Goal: Information Seeking & Learning: Check status

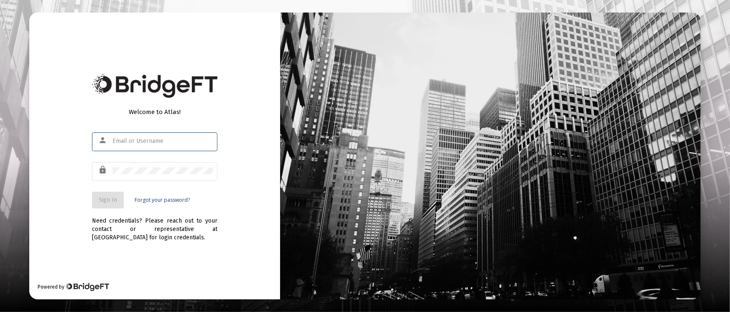
type input "[PERSON_NAME][EMAIL_ADDRESS][DOMAIN_NAME]"
click at [107, 201] on span "Sign In" at bounding box center [108, 200] width 18 height 7
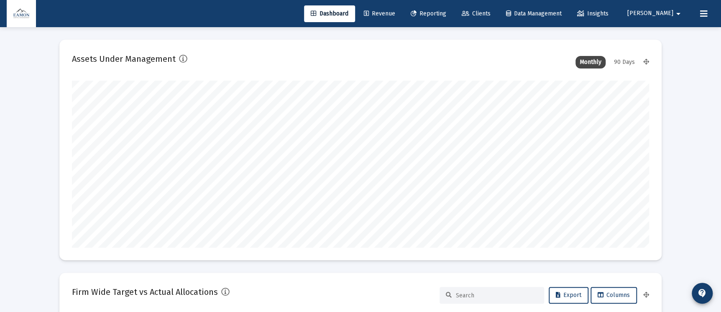
type input "[DATE]"
click at [453, 8] on link "Reporting" at bounding box center [428, 13] width 49 height 17
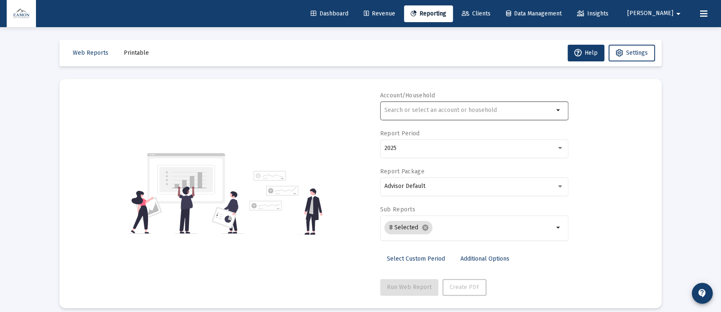
click at [429, 104] on div at bounding box center [468, 110] width 169 height 20
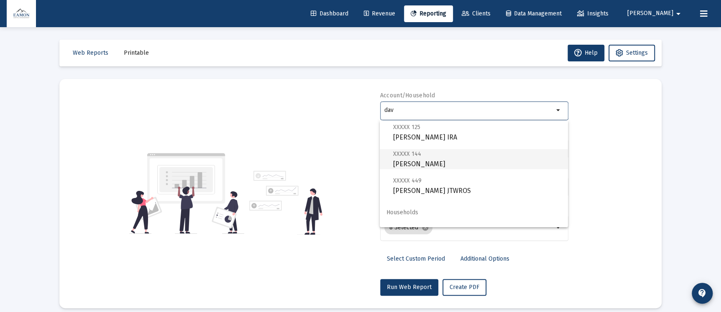
scroll to position [33, 0]
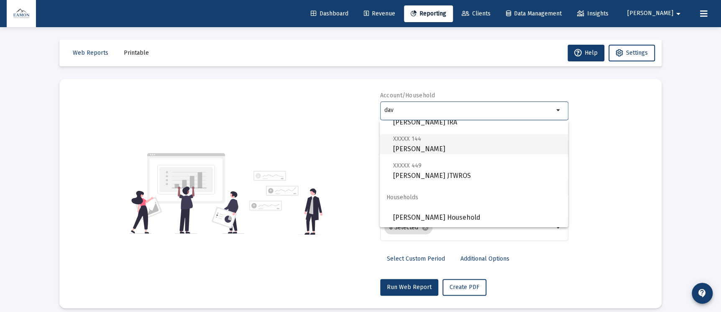
click at [422, 135] on span "XXXXX 144 [PERSON_NAME]" at bounding box center [477, 144] width 168 height 20
type input "[PERSON_NAME]"
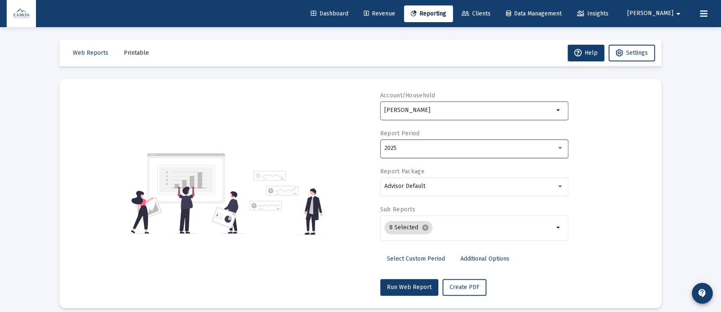
click at [438, 151] on div "2025" at bounding box center [470, 148] width 172 height 7
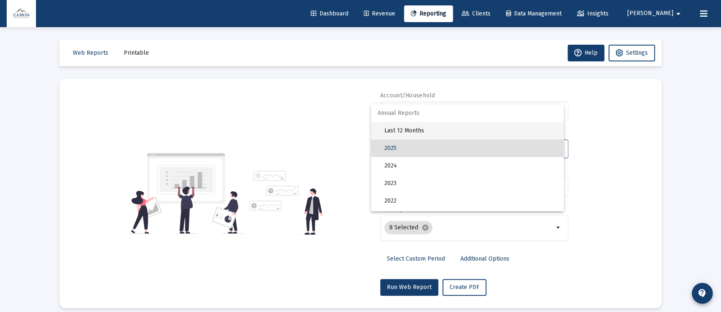
click at [420, 127] on span "Last 12 Months" at bounding box center [470, 131] width 173 height 18
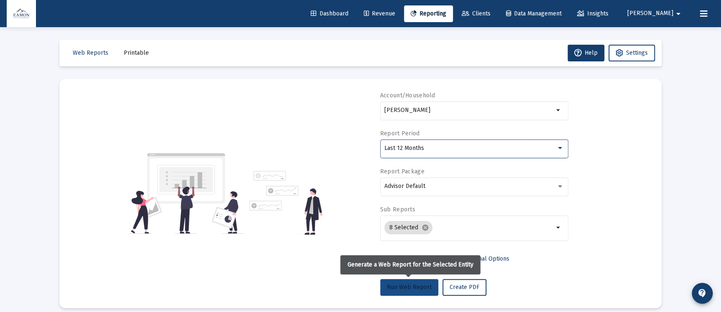
click at [412, 286] on span "Run Web Report" at bounding box center [409, 287] width 45 height 7
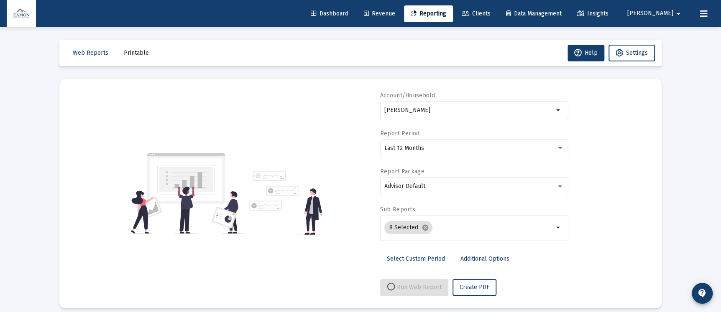
select select "View all"
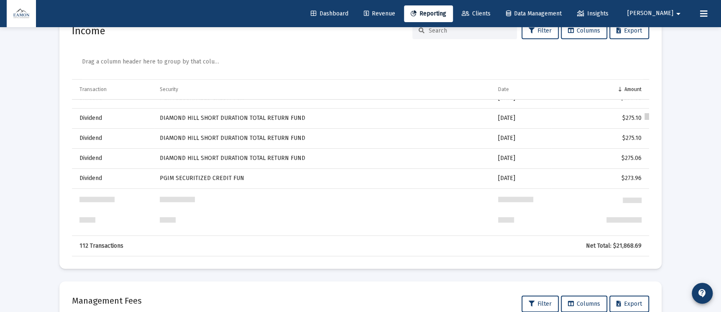
scroll to position [0, 0]
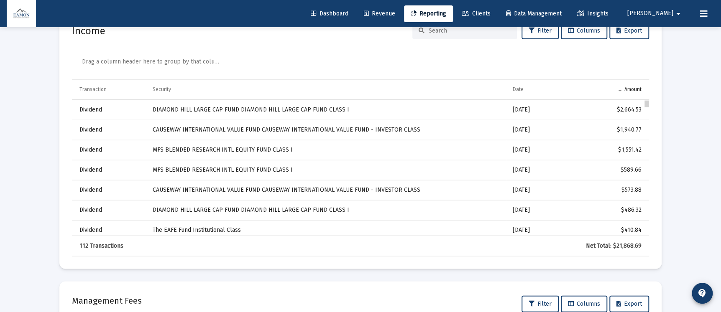
drag, startPoint x: 647, startPoint y: 126, endPoint x: 639, endPoint y: 99, distance: 28.0
click at [513, 87] on div "Date" at bounding box center [517, 89] width 11 height 7
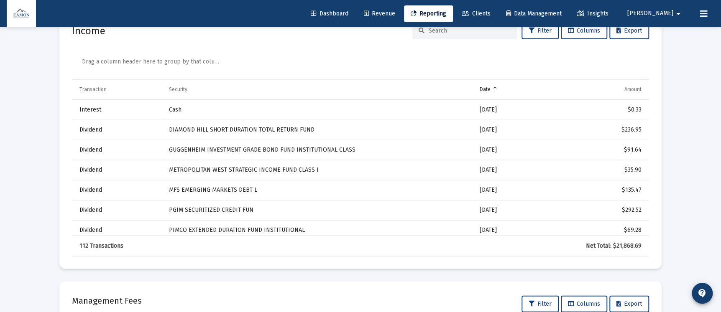
click at [513, 87] on td "Date" at bounding box center [507, 90] width 67 height 20
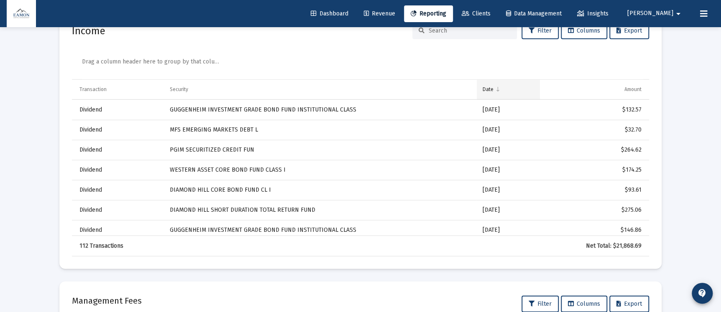
click at [482, 89] on td "Date" at bounding box center [508, 90] width 63 height 20
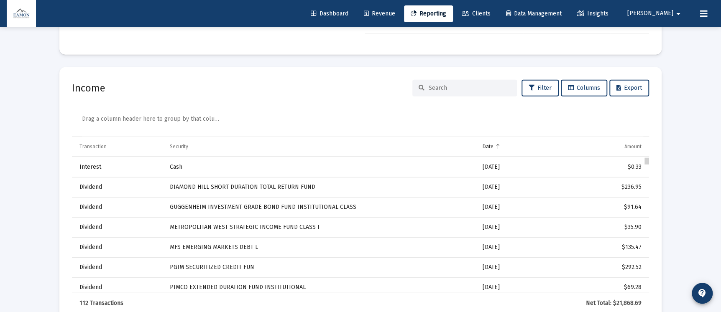
drag, startPoint x: 647, startPoint y: 286, endPoint x: 683, endPoint y: 116, distance: 173.1
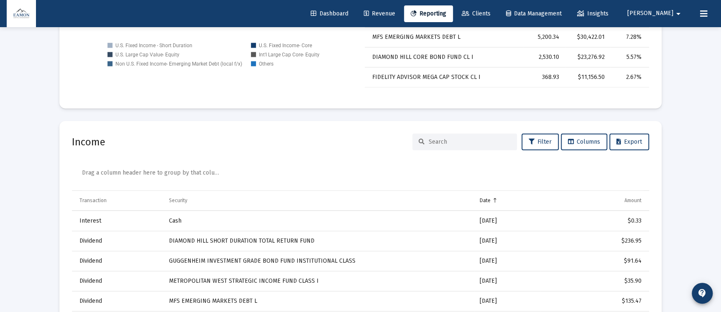
scroll to position [1125, 0]
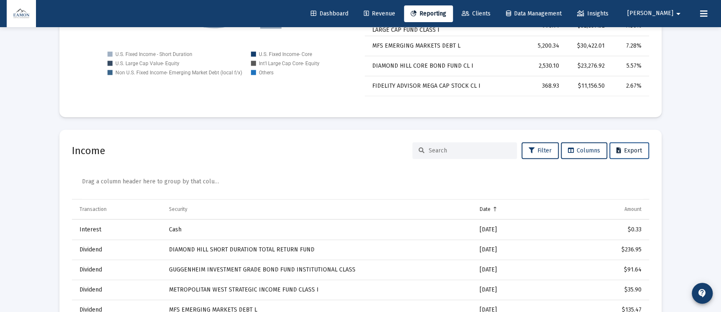
click at [621, 151] on span "Export" at bounding box center [629, 150] width 26 height 7
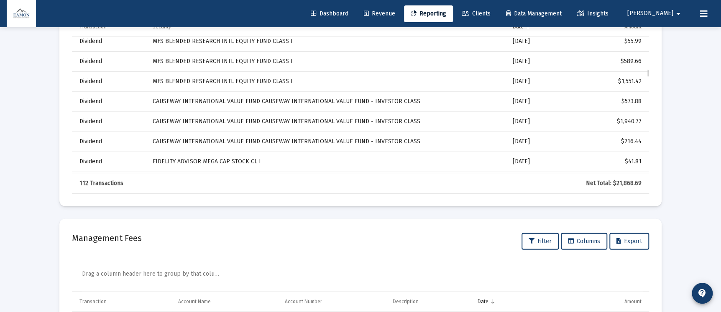
scroll to position [527, 0]
